Goal: Transaction & Acquisition: Obtain resource

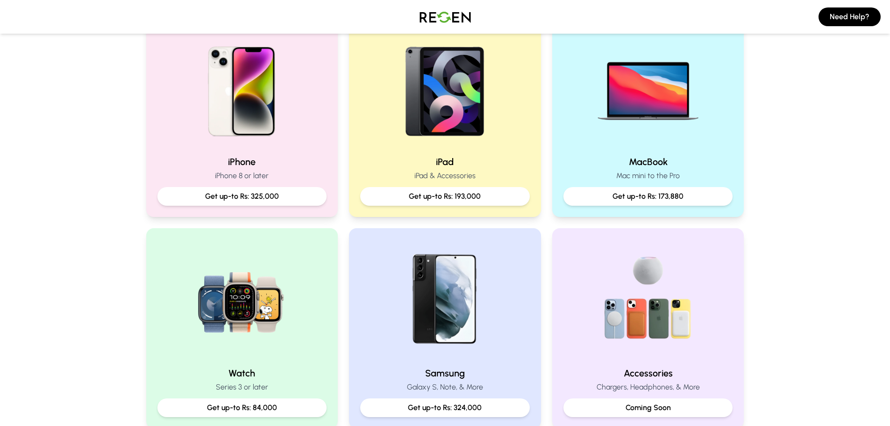
scroll to position [187, 0]
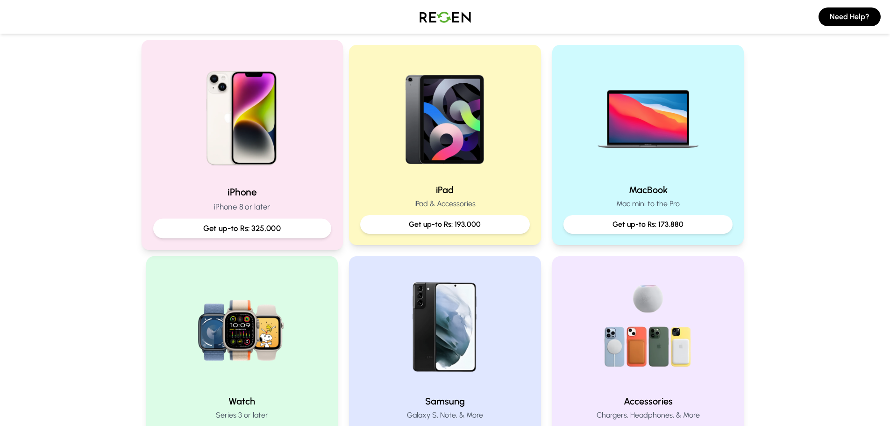
click at [243, 231] on p "Get up-to Rs: 325,000" at bounding box center [242, 228] width 162 height 12
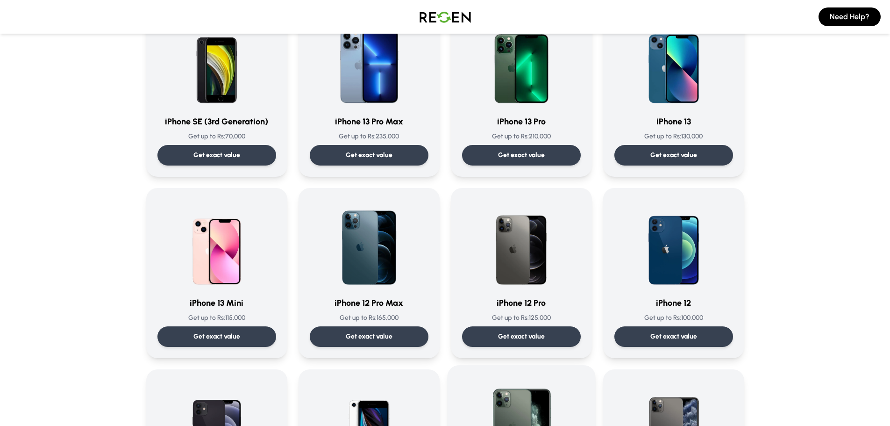
scroll to position [514, 0]
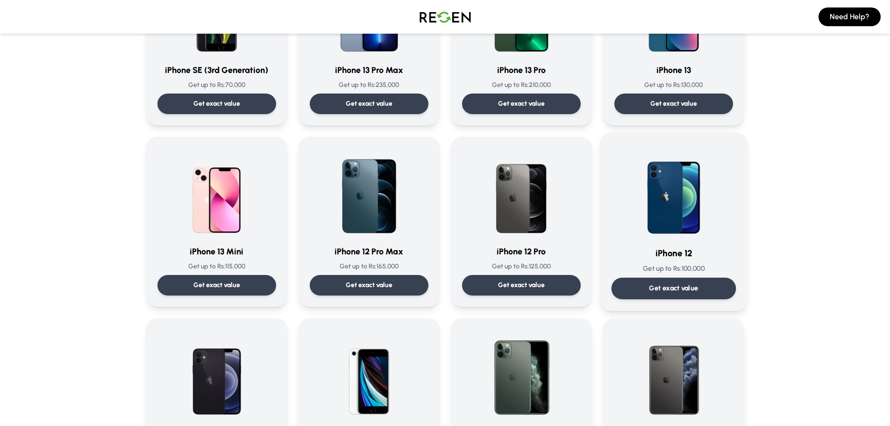
click at [694, 283] on p "Get exact value" at bounding box center [673, 288] width 49 height 10
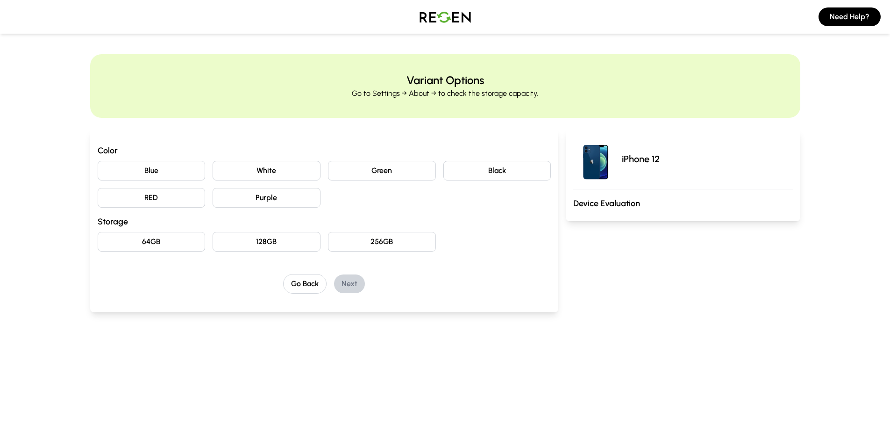
click at [245, 168] on button "White" at bounding box center [267, 171] width 108 height 20
click at [285, 243] on button "128GB" at bounding box center [267, 242] width 108 height 20
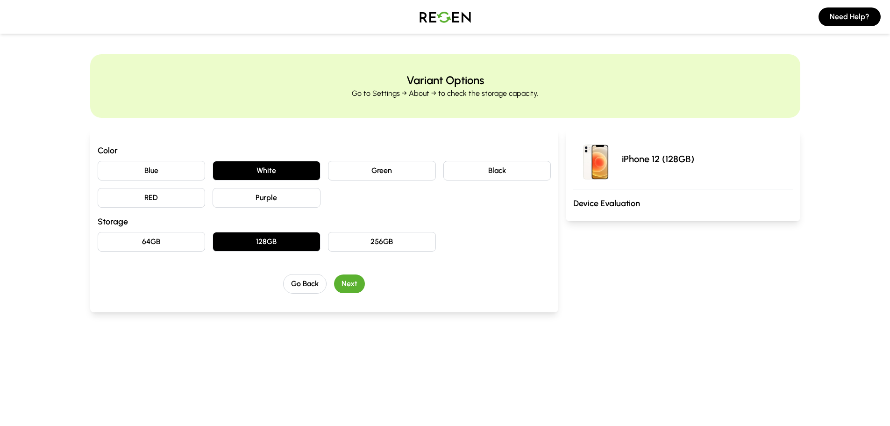
click at [359, 285] on button "Next" at bounding box center [349, 283] width 31 height 19
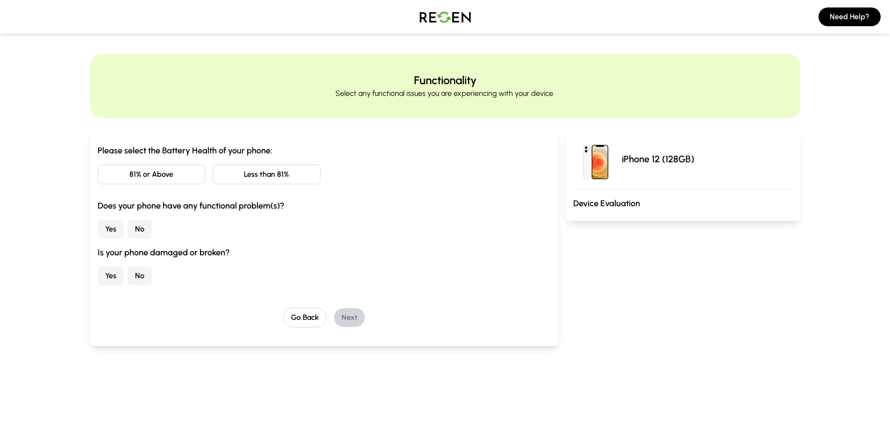
click at [168, 173] on button "81% or Above" at bounding box center [152, 174] width 108 height 20
click at [144, 224] on button "No" at bounding box center [140, 229] width 24 height 19
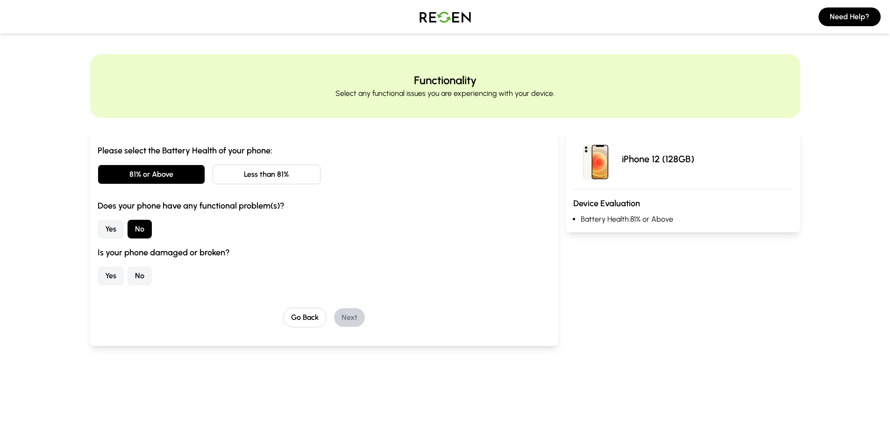
click at [114, 273] on button "Yes" at bounding box center [111, 275] width 26 height 19
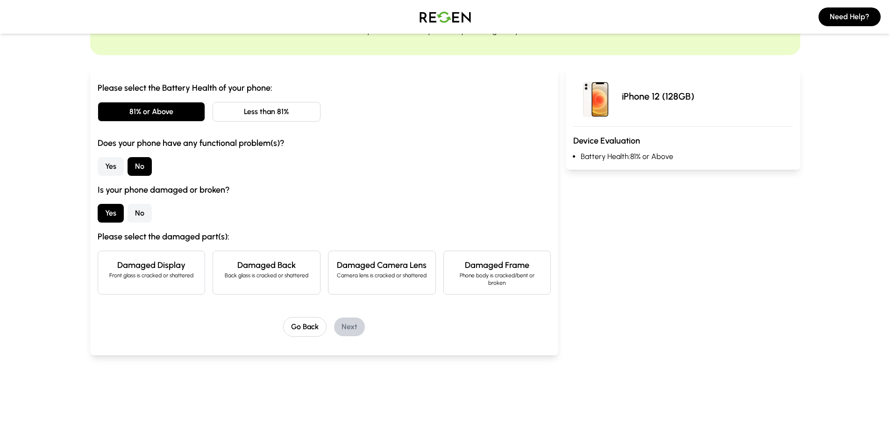
scroll to position [93, 0]
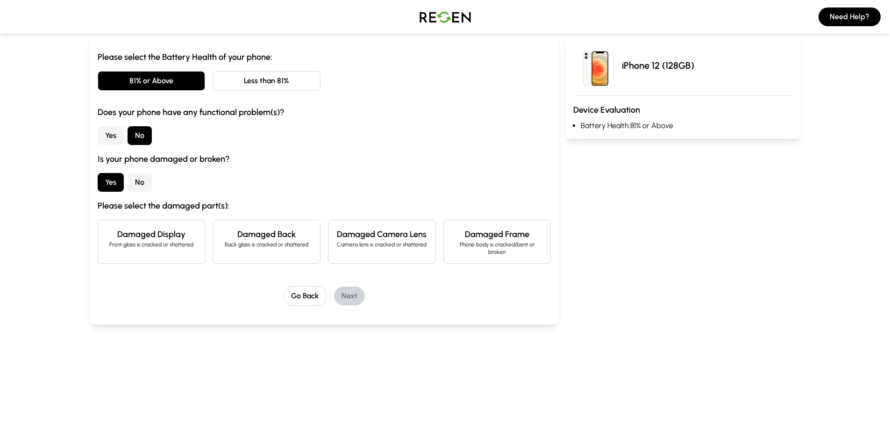
click at [255, 249] on div "Damaged Back Back glass is cracked or shattered" at bounding box center [267, 242] width 108 height 44
click at [356, 295] on button "Next" at bounding box center [349, 295] width 31 height 19
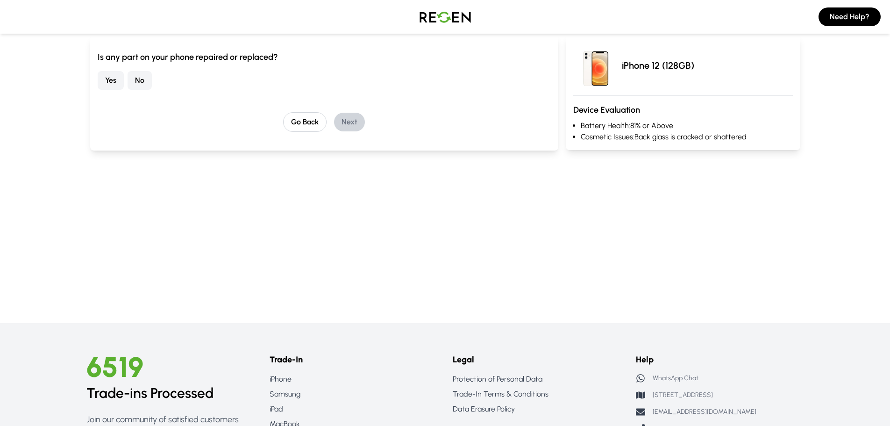
click at [141, 76] on button "No" at bounding box center [140, 80] width 24 height 19
click at [348, 130] on button "Next" at bounding box center [349, 122] width 31 height 19
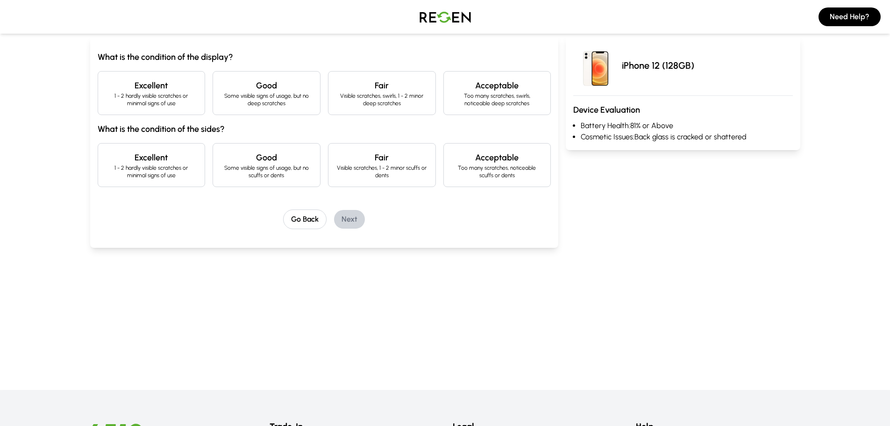
click at [162, 100] on p "1 - 2 hardly visible scratches or minimal signs of use" at bounding box center [152, 99] width 92 height 15
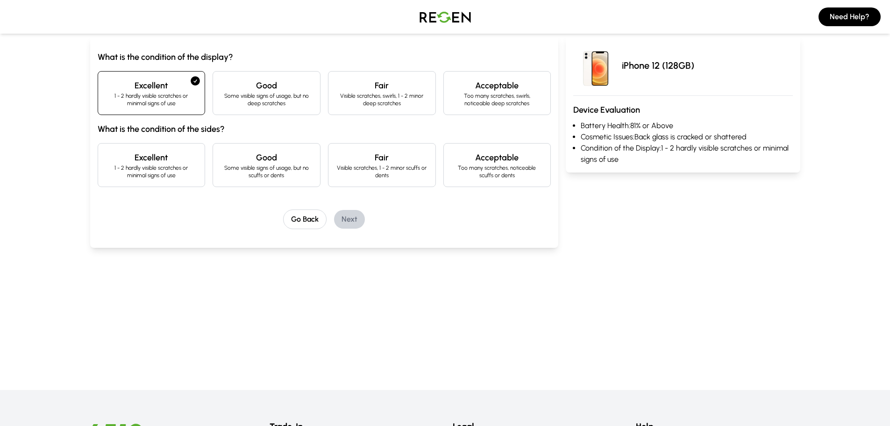
click at [165, 169] on p "1 - 2 hardly visible scratches or minimal signs of use" at bounding box center [152, 171] width 92 height 15
click at [351, 222] on button "Next" at bounding box center [349, 219] width 31 height 19
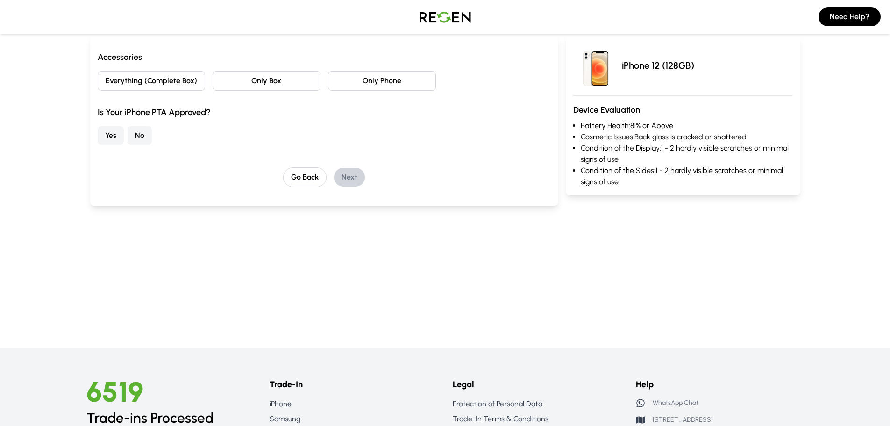
click at [376, 79] on button "Only Phone" at bounding box center [382, 81] width 108 height 20
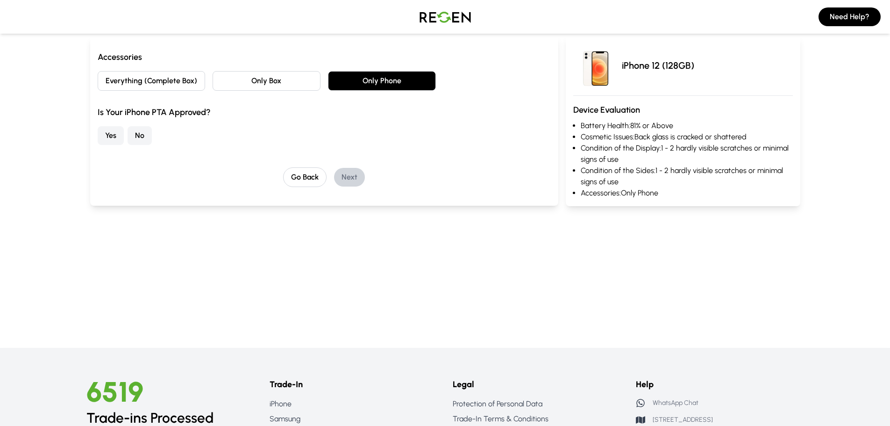
click at [110, 134] on button "Yes" at bounding box center [111, 135] width 26 height 19
click at [353, 178] on button "Next" at bounding box center [349, 177] width 31 height 19
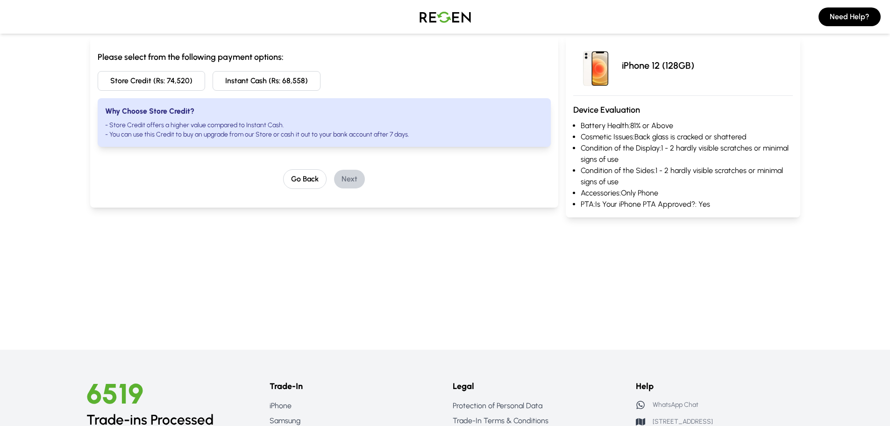
click at [163, 82] on button "Store Credit (Rs: 74,520)" at bounding box center [152, 81] width 108 height 20
click at [344, 171] on button "Next" at bounding box center [349, 179] width 31 height 19
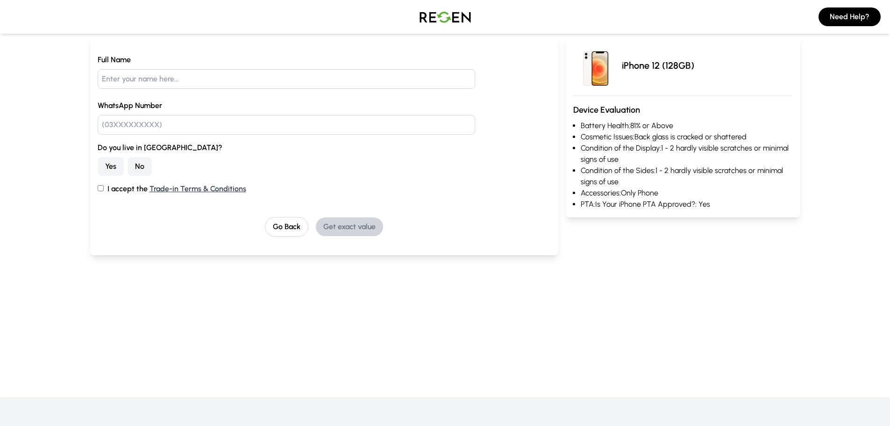
scroll to position [0, 0]
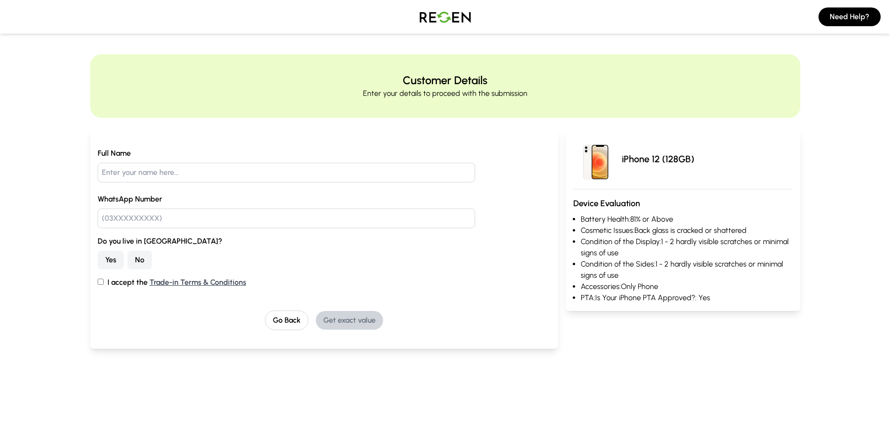
click at [135, 260] on button "No" at bounding box center [140, 259] width 24 height 19
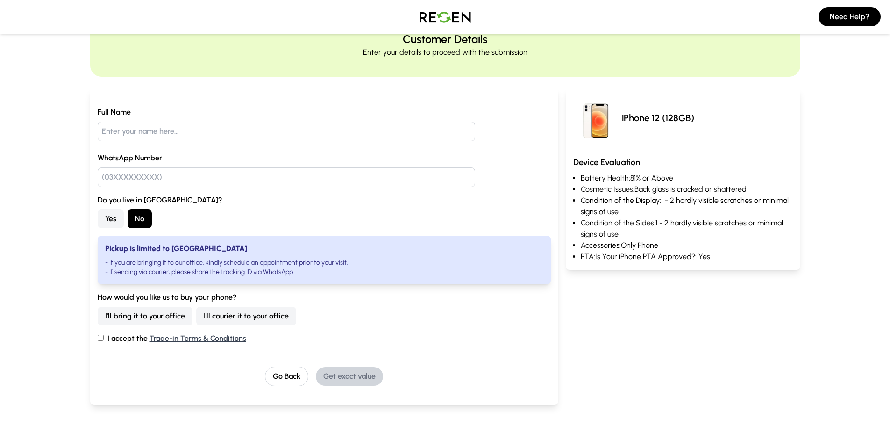
scroll to position [93, 0]
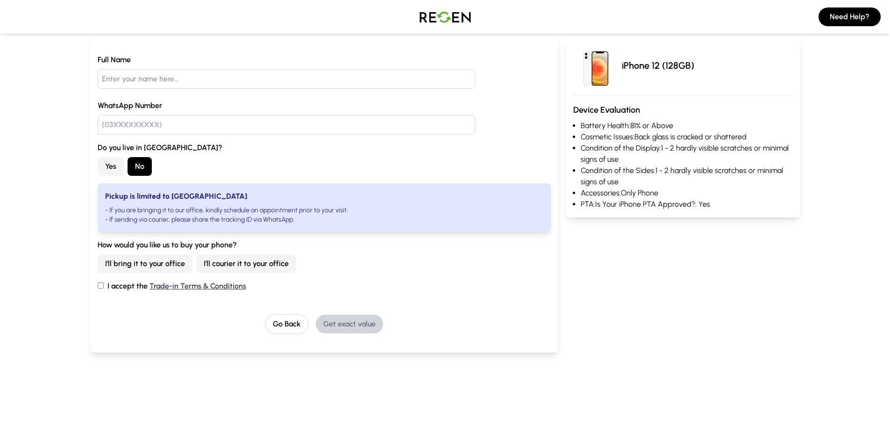
click at [267, 257] on button "I'll courier it to your office" at bounding box center [246, 263] width 100 height 19
click at [102, 288] on label "I accept the Trade-in Terms & Conditions" at bounding box center [325, 285] width 454 height 11
click at [102, 288] on input "I accept the Trade-in Terms & Conditions" at bounding box center [101, 285] width 6 height 6
checkbox input "true"
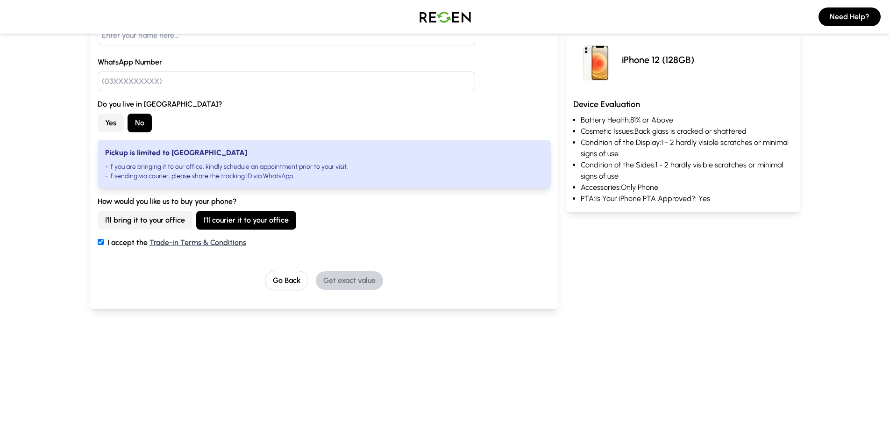
scroll to position [0, 0]
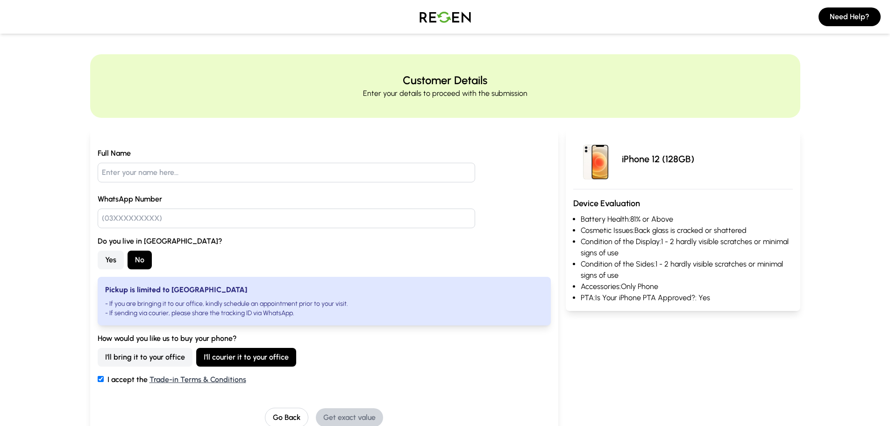
click at [447, 24] on img at bounding box center [445, 17] width 65 height 26
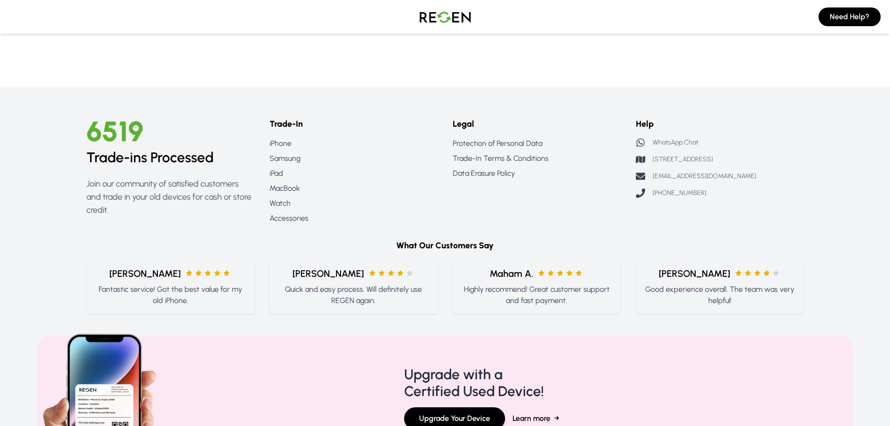
scroll to position [981, 0]
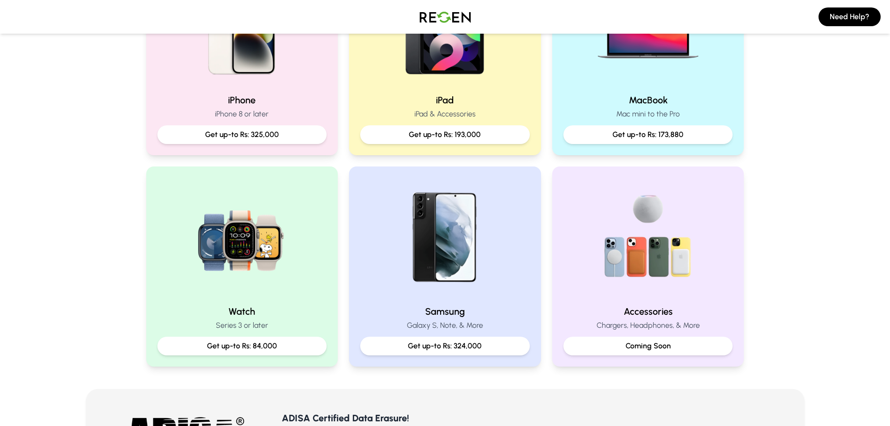
scroll to position [280, 0]
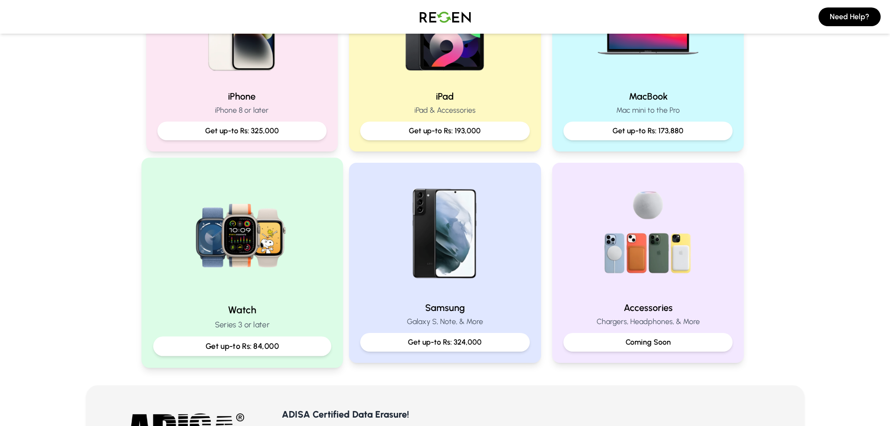
click at [258, 274] on img at bounding box center [242, 233] width 126 height 126
